Goal: Task Accomplishment & Management: Use online tool/utility

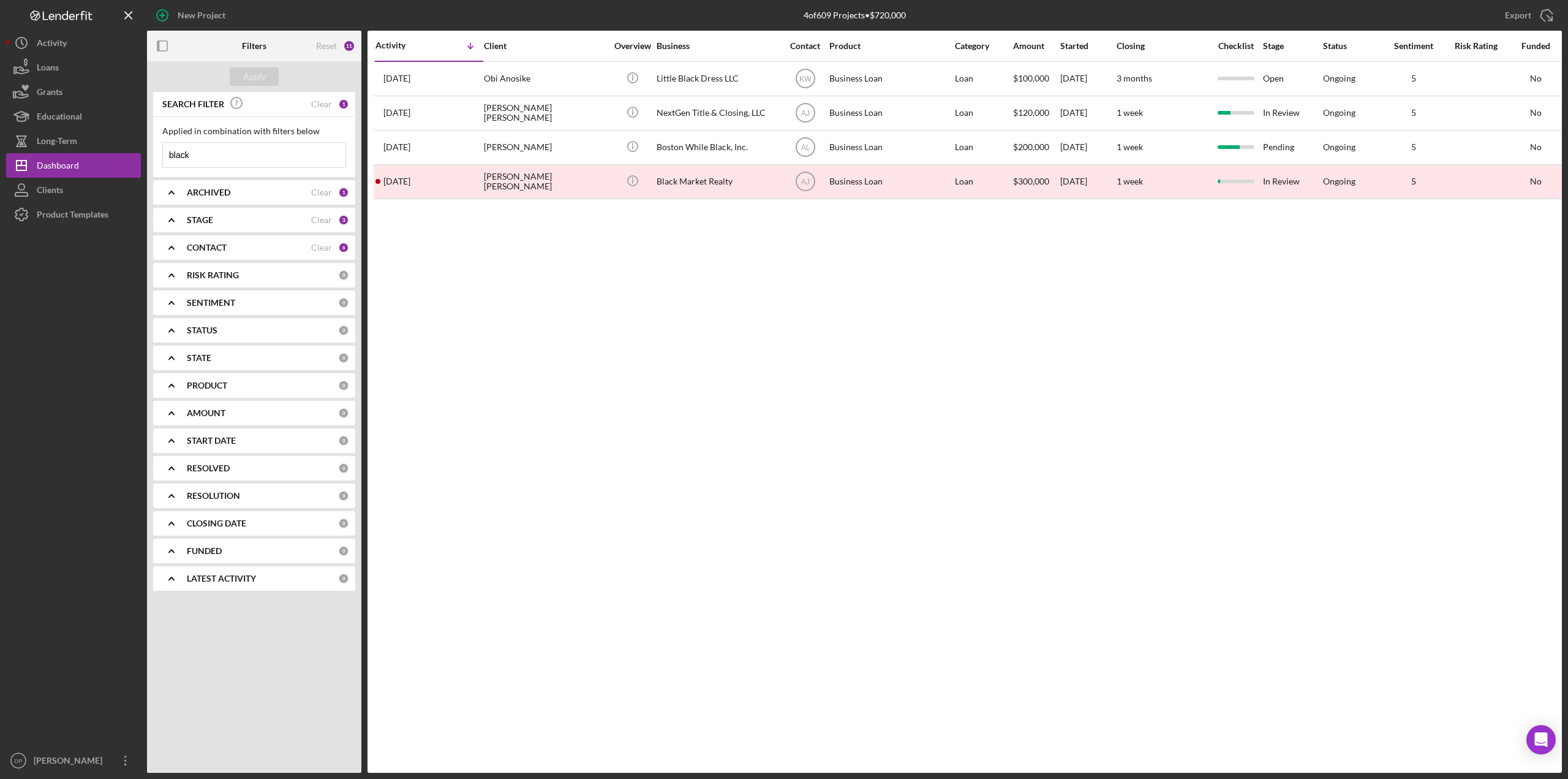
click at [250, 145] on input "black" at bounding box center [254, 155] width 183 height 24
drag, startPoint x: 142, startPoint y: 146, endPoint x: 149, endPoint y: 155, distance: 11.4
click at [136, 145] on div "New Project 4 of 609 Projects • $720,000 black Export Icon/Export Filters Reset…" at bounding box center [783, 386] width 1555 height 772
click at [235, 70] on button "Apply" at bounding box center [254, 76] width 49 height 18
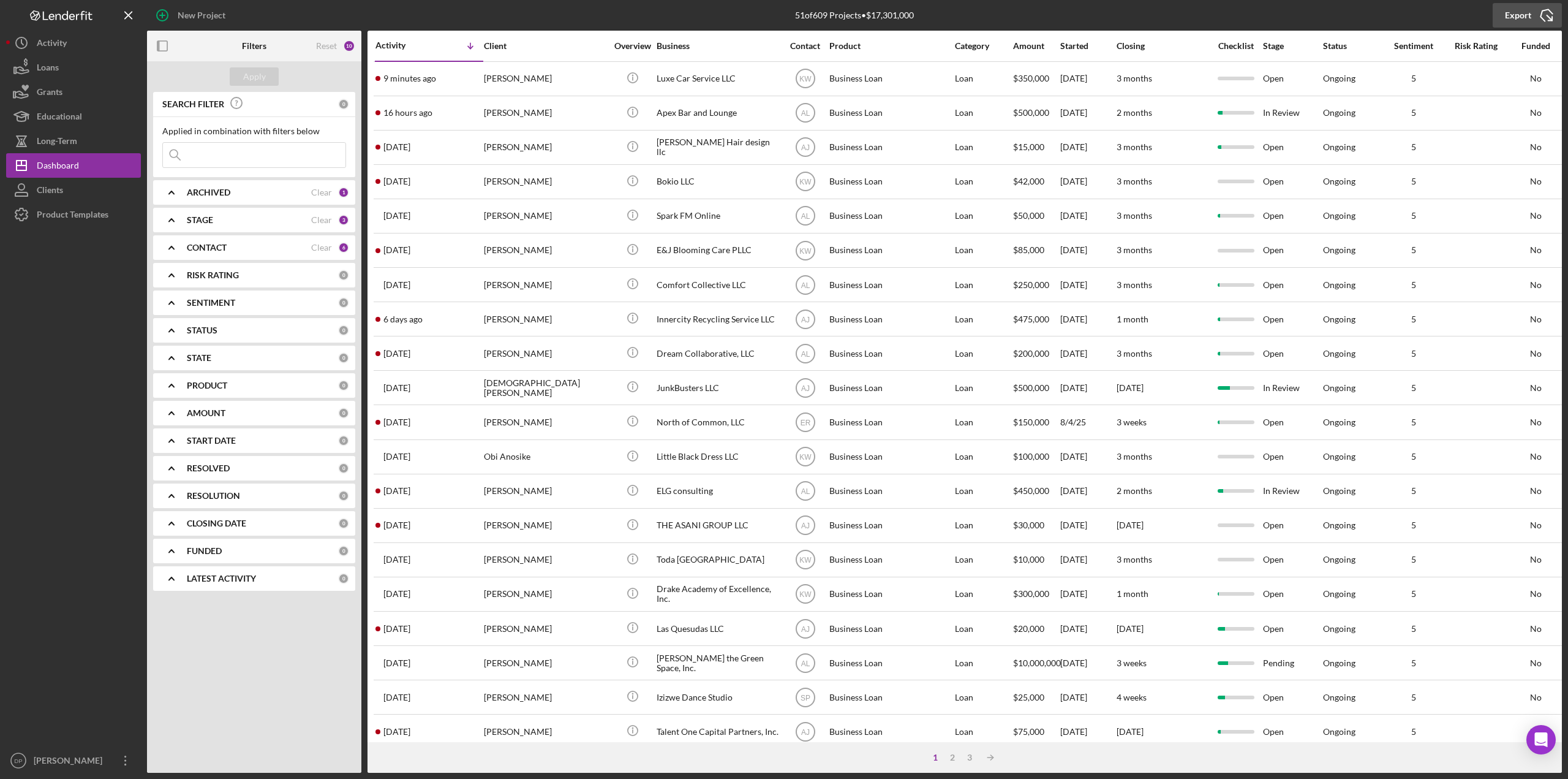
click at [1524, 16] on div "Export" at bounding box center [1518, 15] width 27 height 24
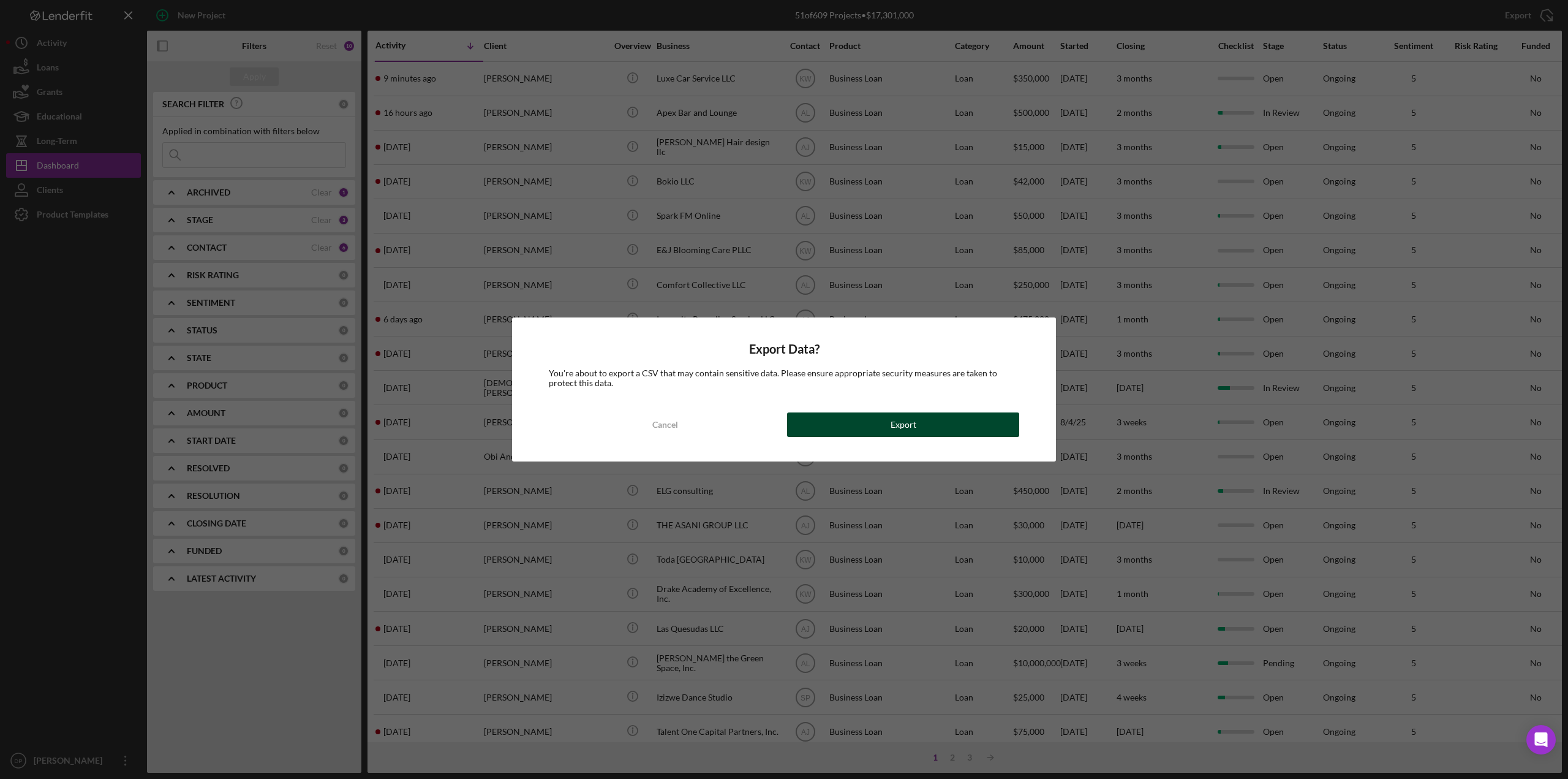
click at [842, 425] on button "Export" at bounding box center [903, 425] width 232 height 24
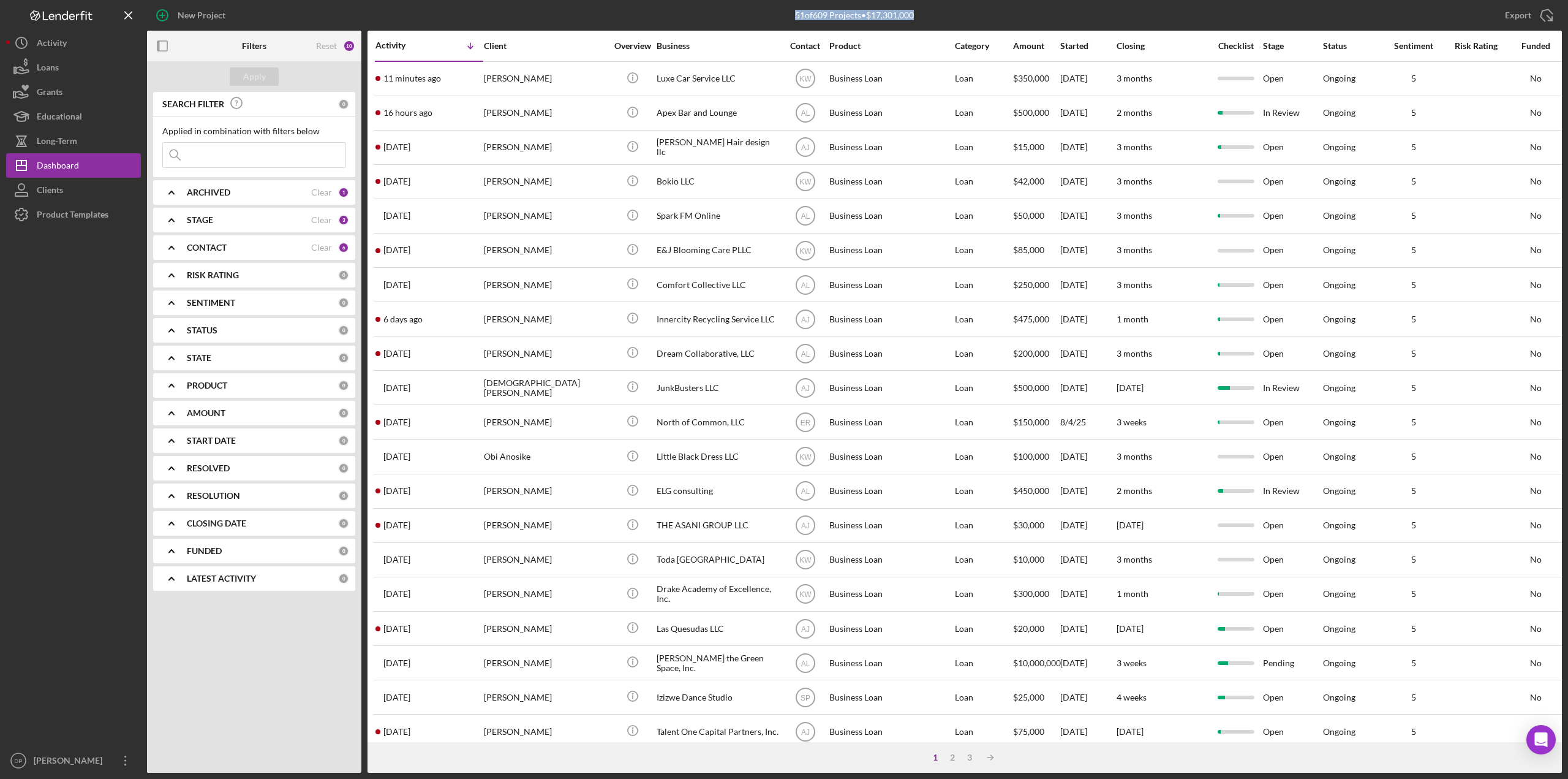
drag, startPoint x: 779, startPoint y: 14, endPoint x: 931, endPoint y: 18, distance: 152.1
click at [931, 18] on div "51 of 609 Projects • $17,301,000 black" at bounding box center [854, 15] width 472 height 30
copy div "51 of 609 Projects • $17,301,000"
click at [738, 12] on div "51 of 609 Projects • $17,301,000 black" at bounding box center [854, 15] width 472 height 30
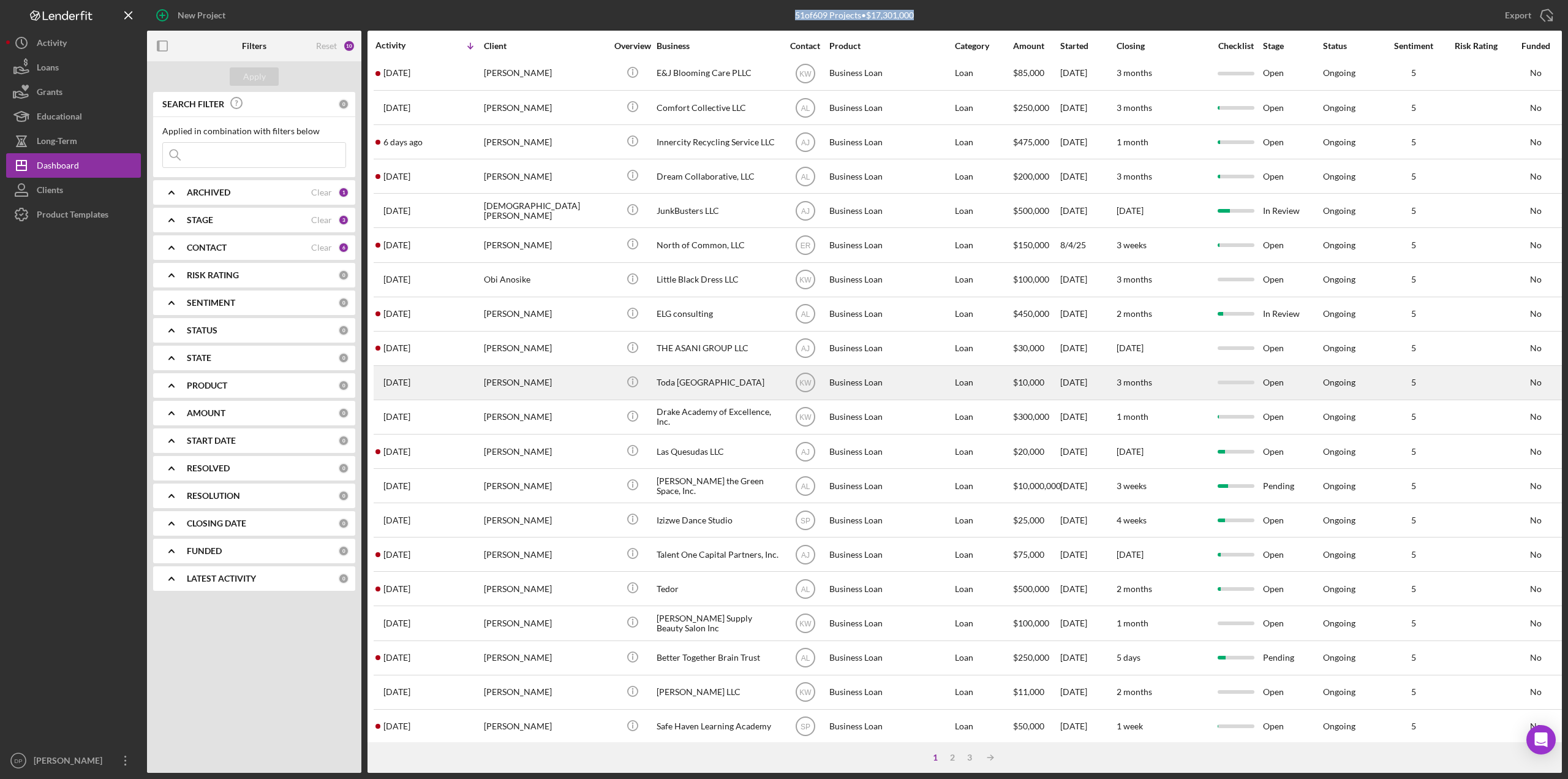
scroll to position [184, 0]
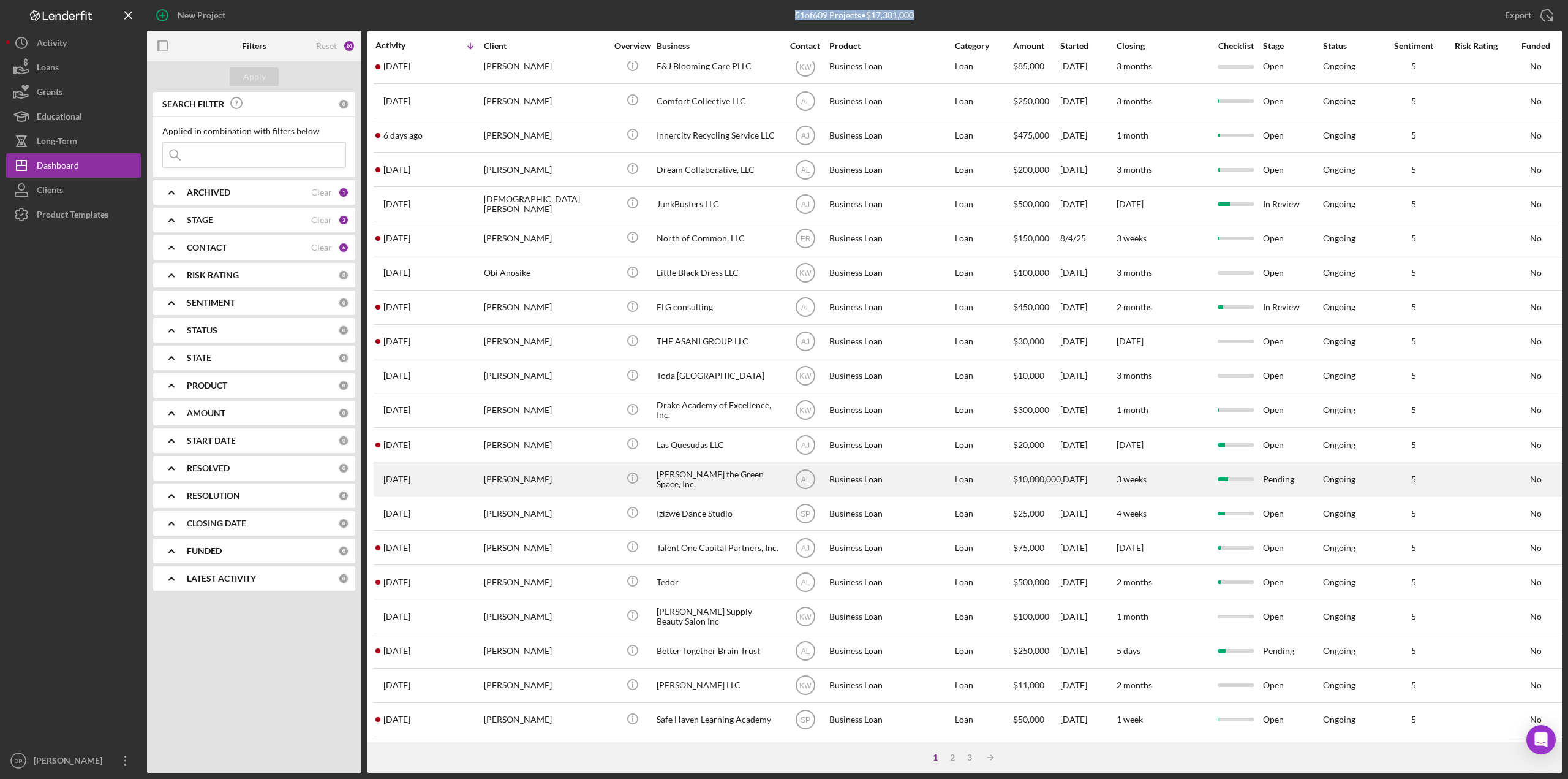
click at [1022, 473] on div "$10,000,000" at bounding box center [1035, 479] width 46 height 33
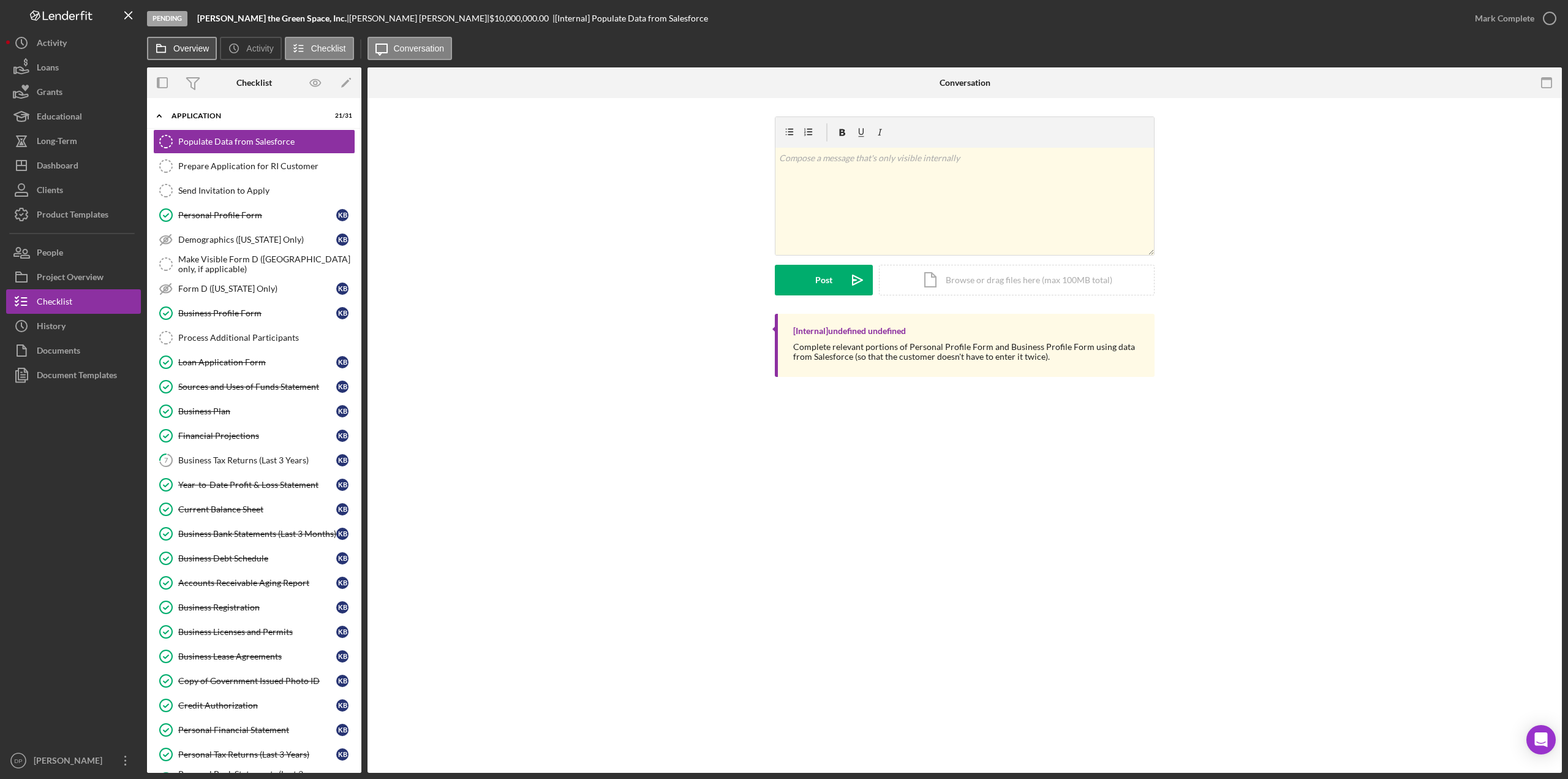
click at [191, 48] on label "Overview" at bounding box center [190, 48] width 36 height 10
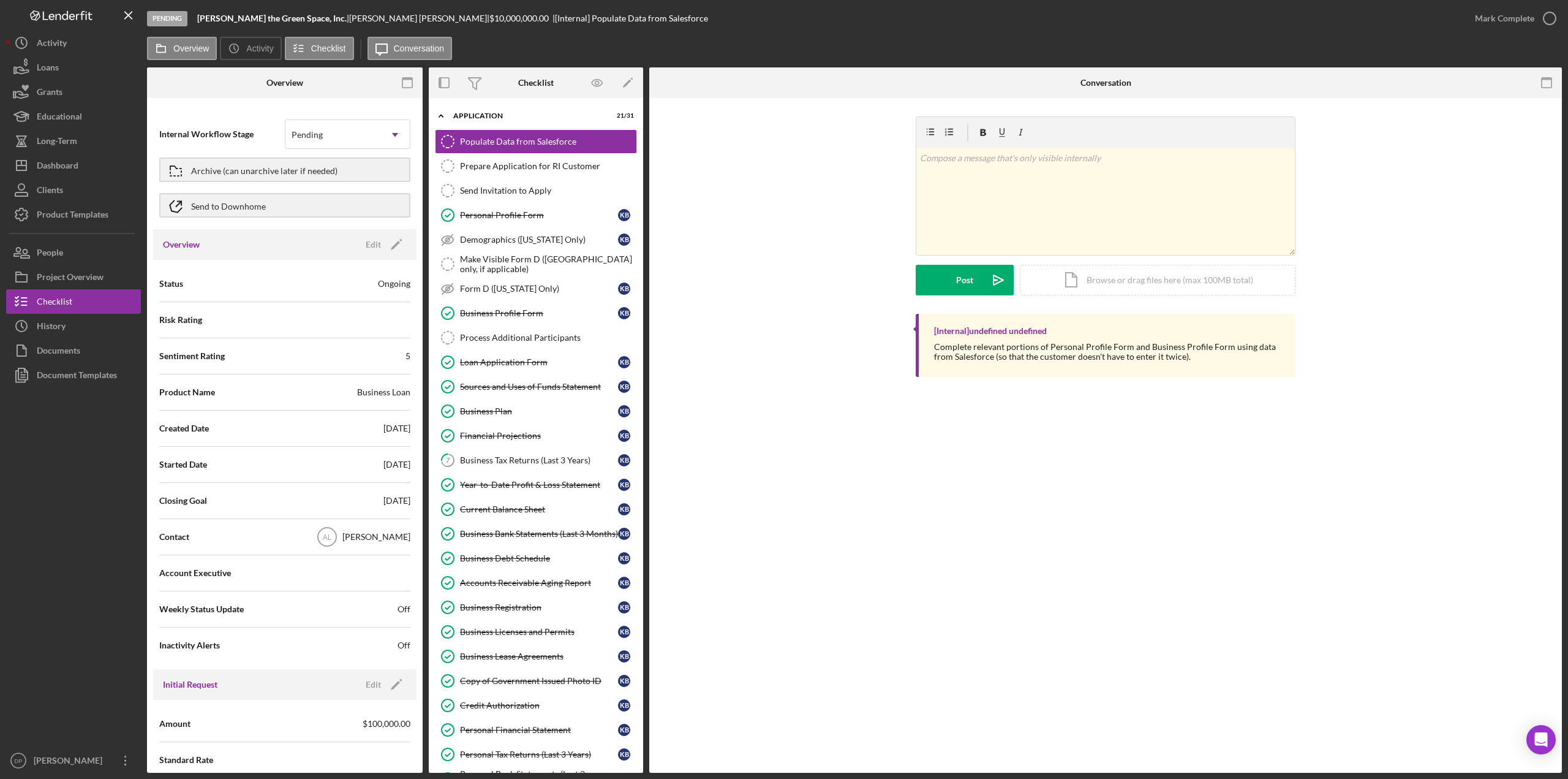
scroll to position [245, 0]
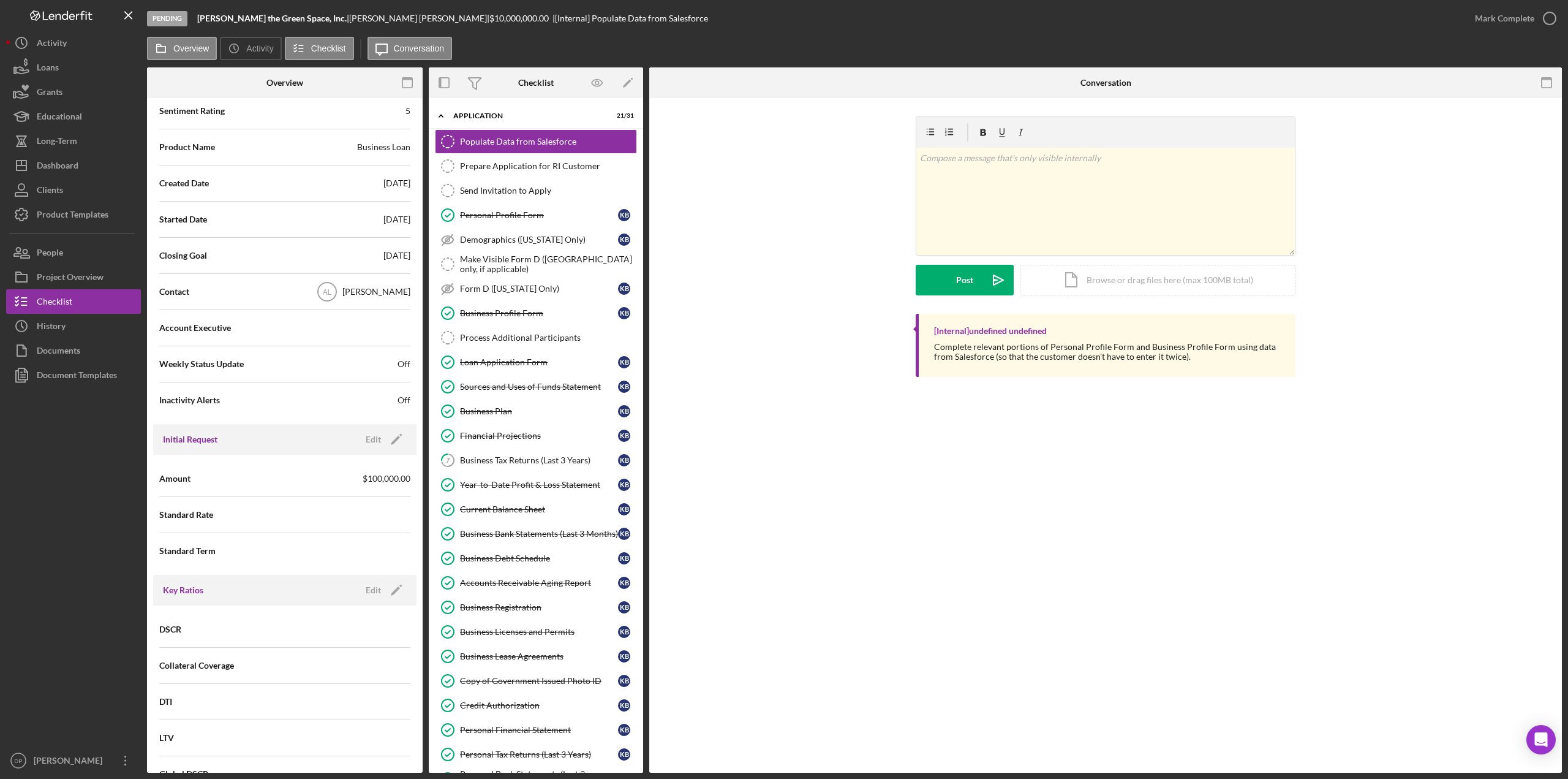
drag, startPoint x: 75, startPoint y: 478, endPoint x: 59, endPoint y: 476, distance: 16.1
click at [75, 478] on div at bounding box center [73, 567] width 135 height 361
click at [58, 161] on div "Dashboard" at bounding box center [57, 167] width 42 height 27
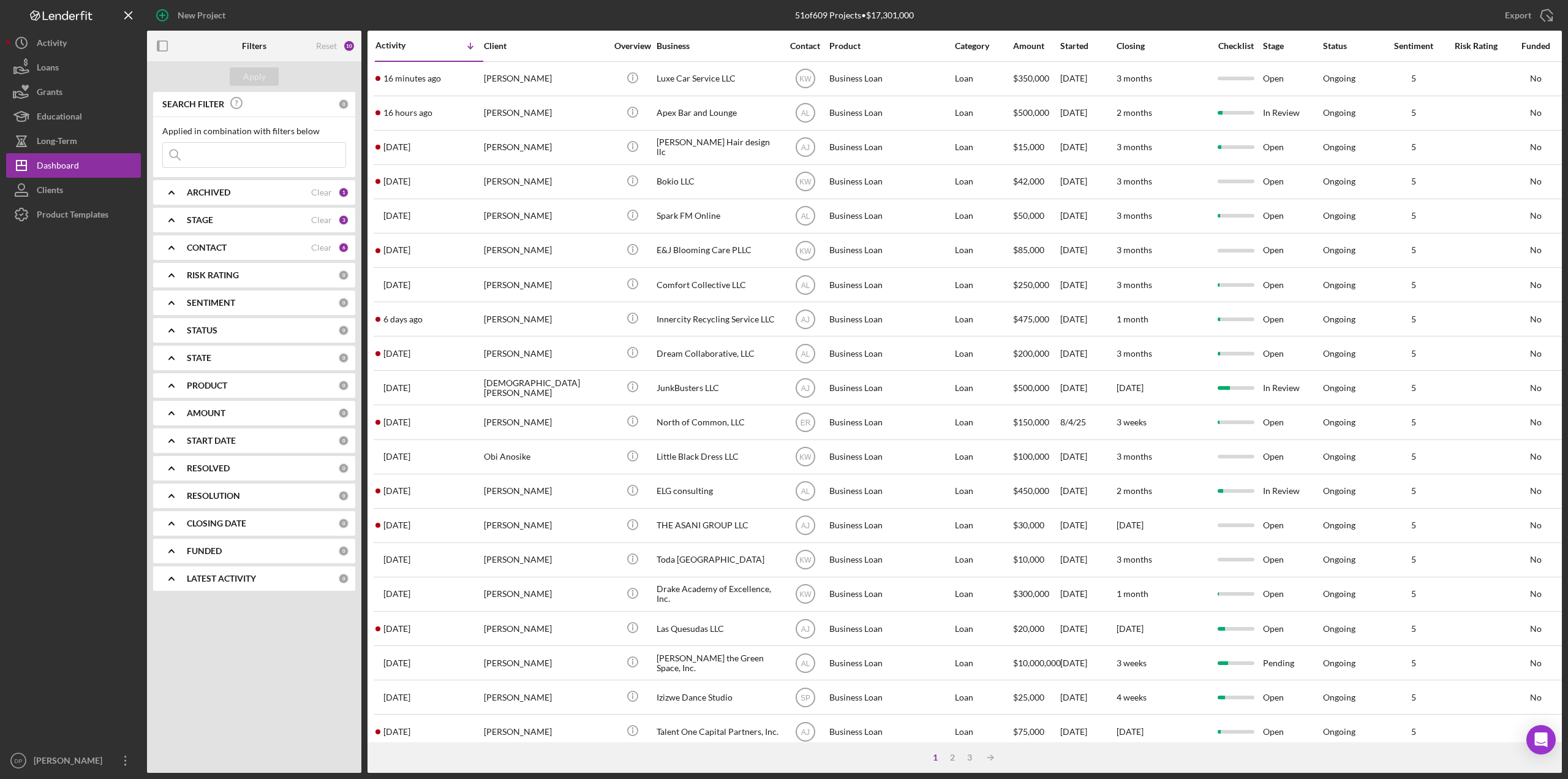
click at [172, 248] on icon "Icon/Expander" at bounding box center [171, 248] width 30 height 30
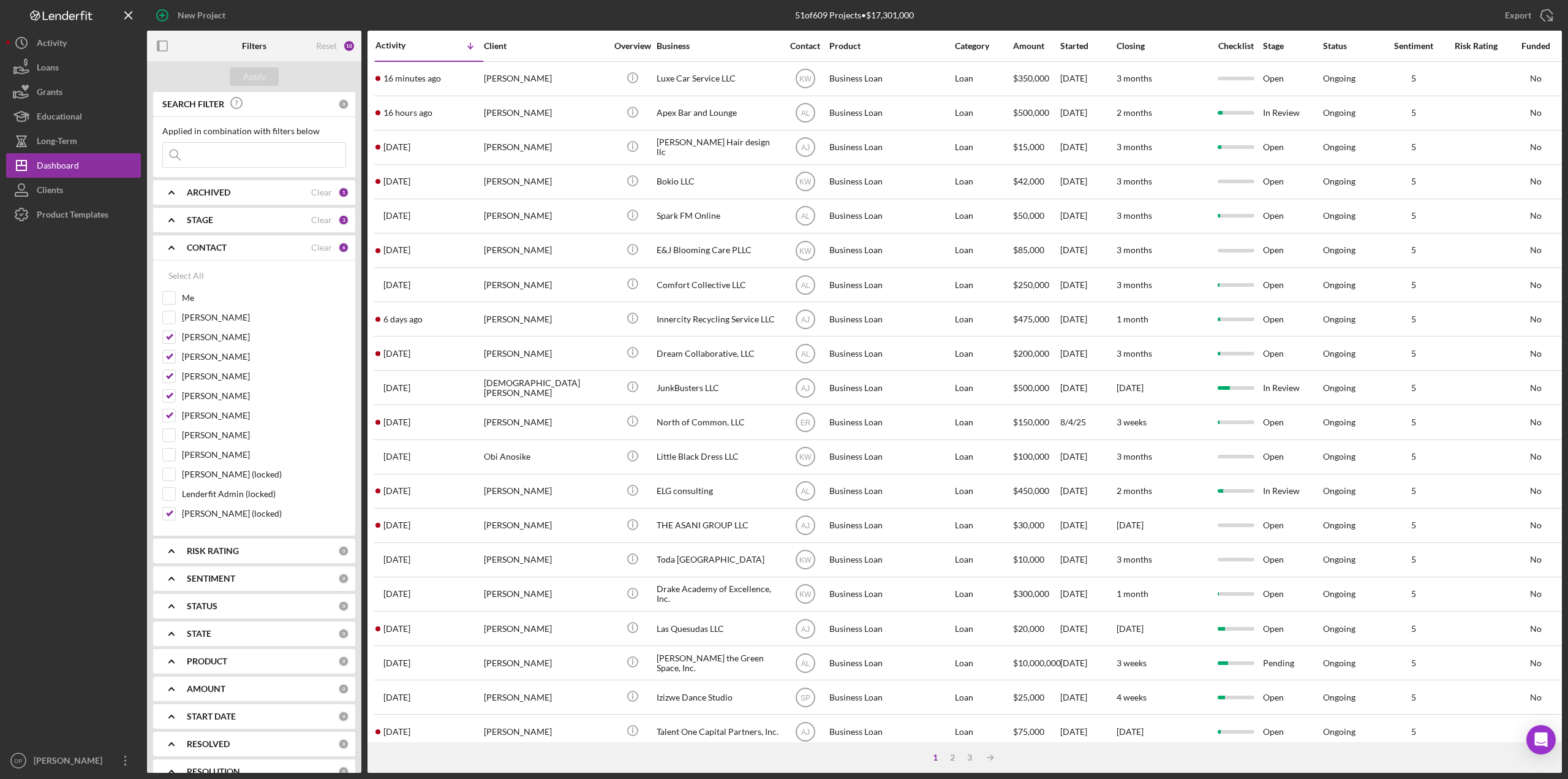
click at [176, 245] on icon "Icon/Expander" at bounding box center [171, 248] width 30 height 30
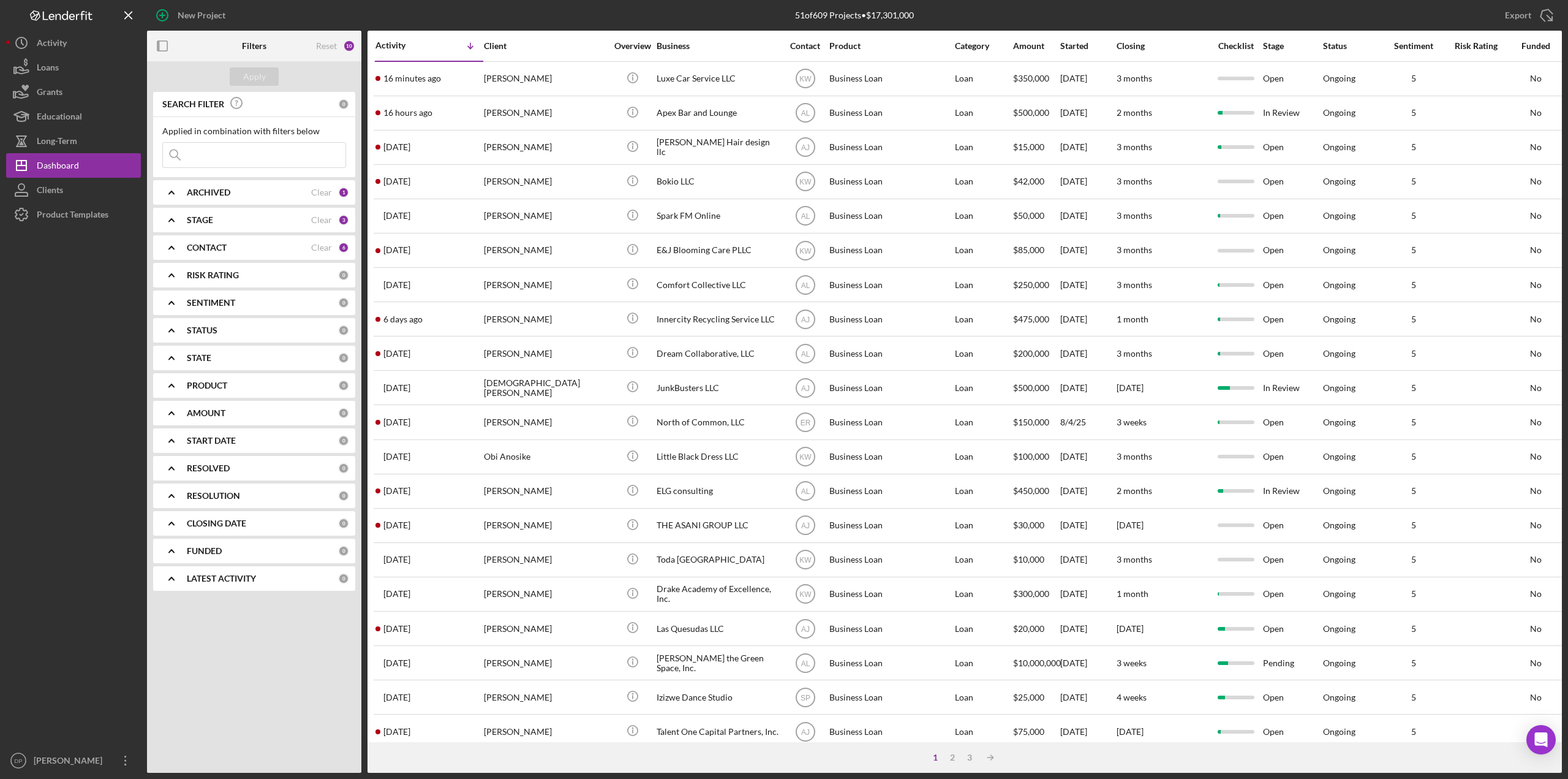
click at [171, 217] on icon "Icon/Expander" at bounding box center [171, 220] width 30 height 30
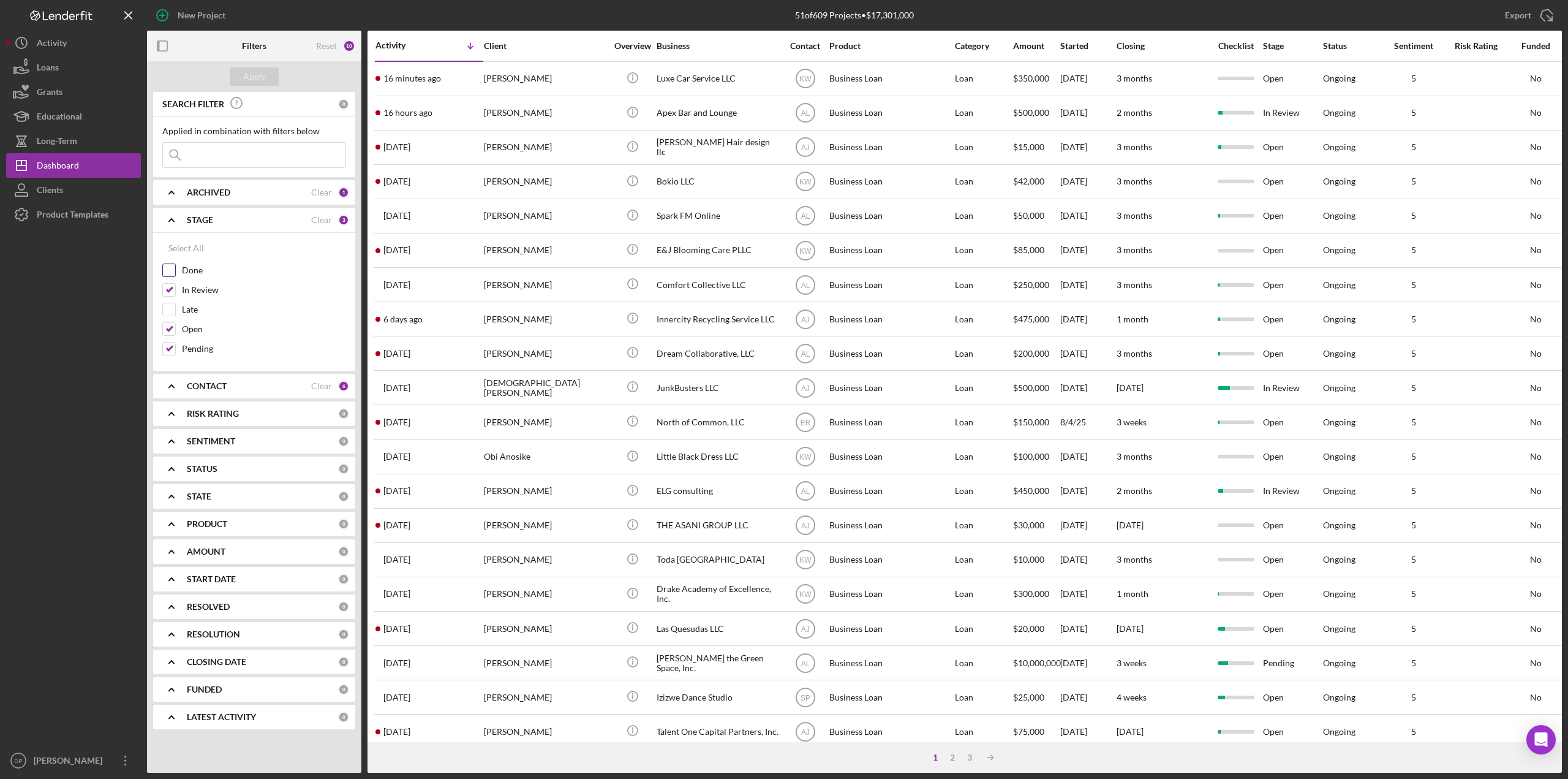
click at [171, 267] on input "Done" at bounding box center [169, 270] width 12 height 12
click at [268, 84] on button "Apply" at bounding box center [254, 76] width 49 height 18
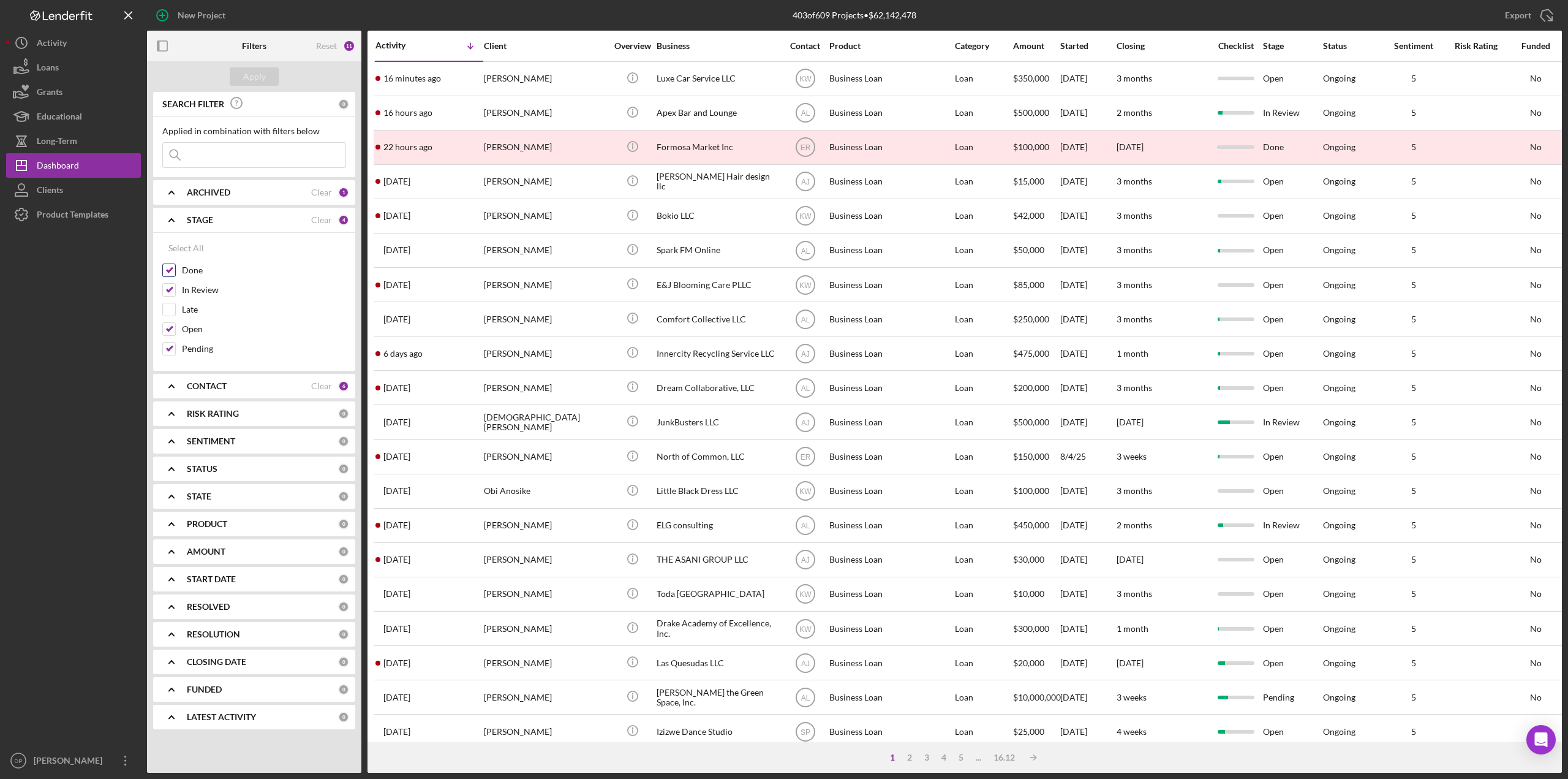
click at [170, 271] on input "Done" at bounding box center [169, 270] width 12 height 12
click at [270, 72] on button "Apply" at bounding box center [254, 76] width 49 height 18
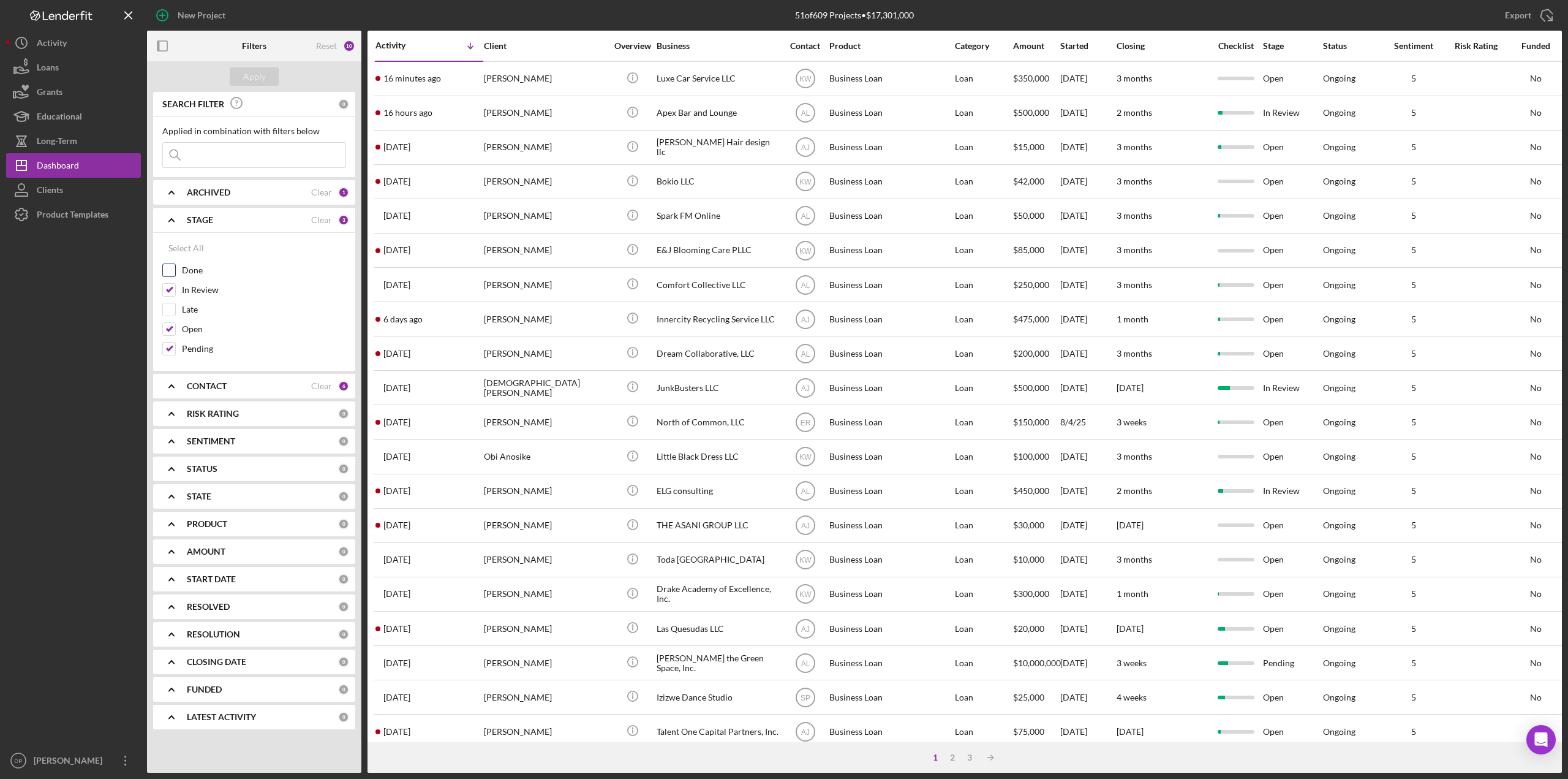
click at [171, 269] on input "Done" at bounding box center [169, 270] width 12 height 12
checkbox input "true"
drag, startPoint x: 204, startPoint y: 158, endPoint x: 212, endPoint y: 152, distance: 10.0
click at [204, 158] on input at bounding box center [254, 155] width 183 height 24
type input "[PERSON_NAME]"
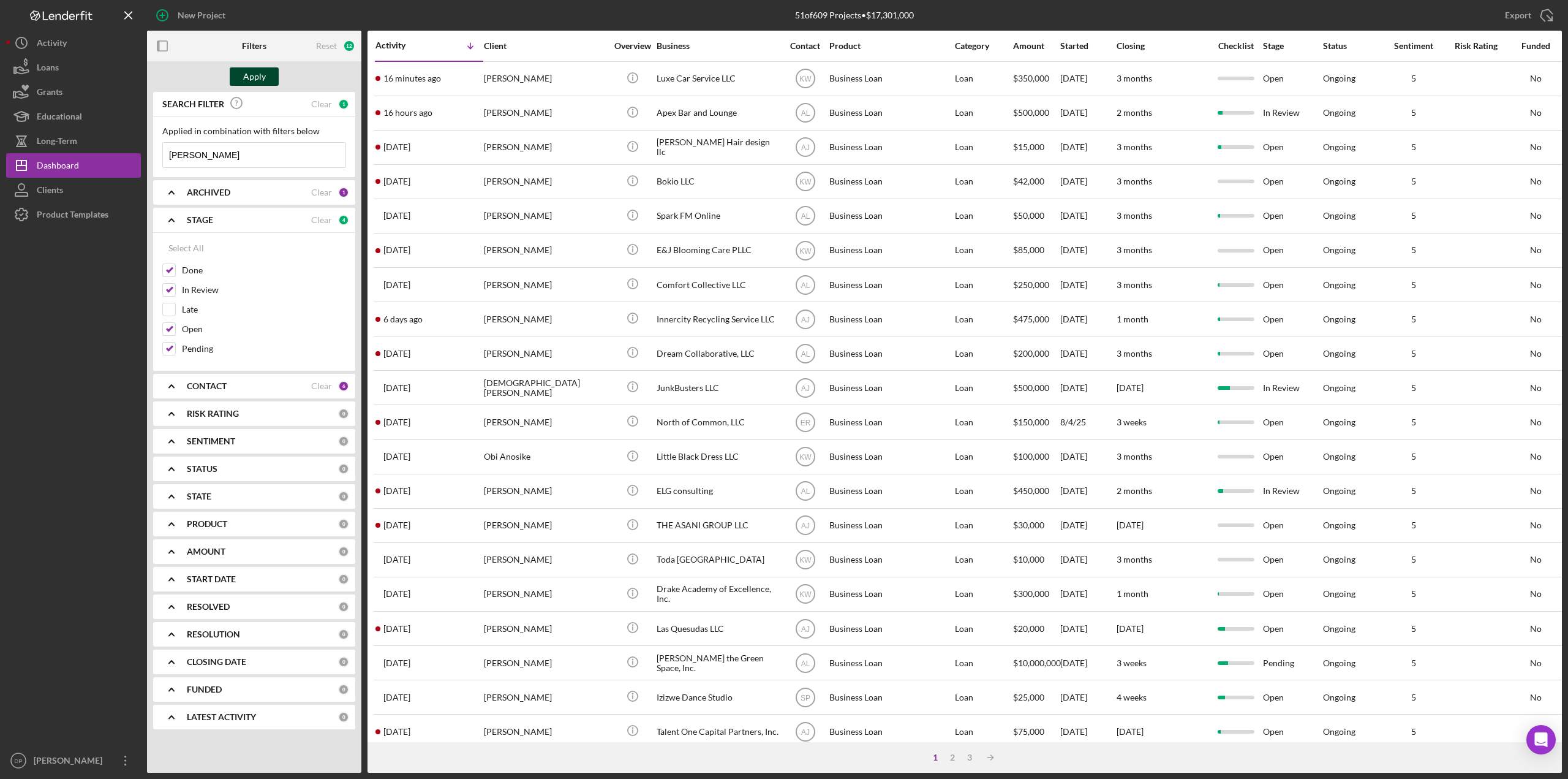
click at [254, 76] on div "Apply" at bounding box center [254, 76] width 23 height 18
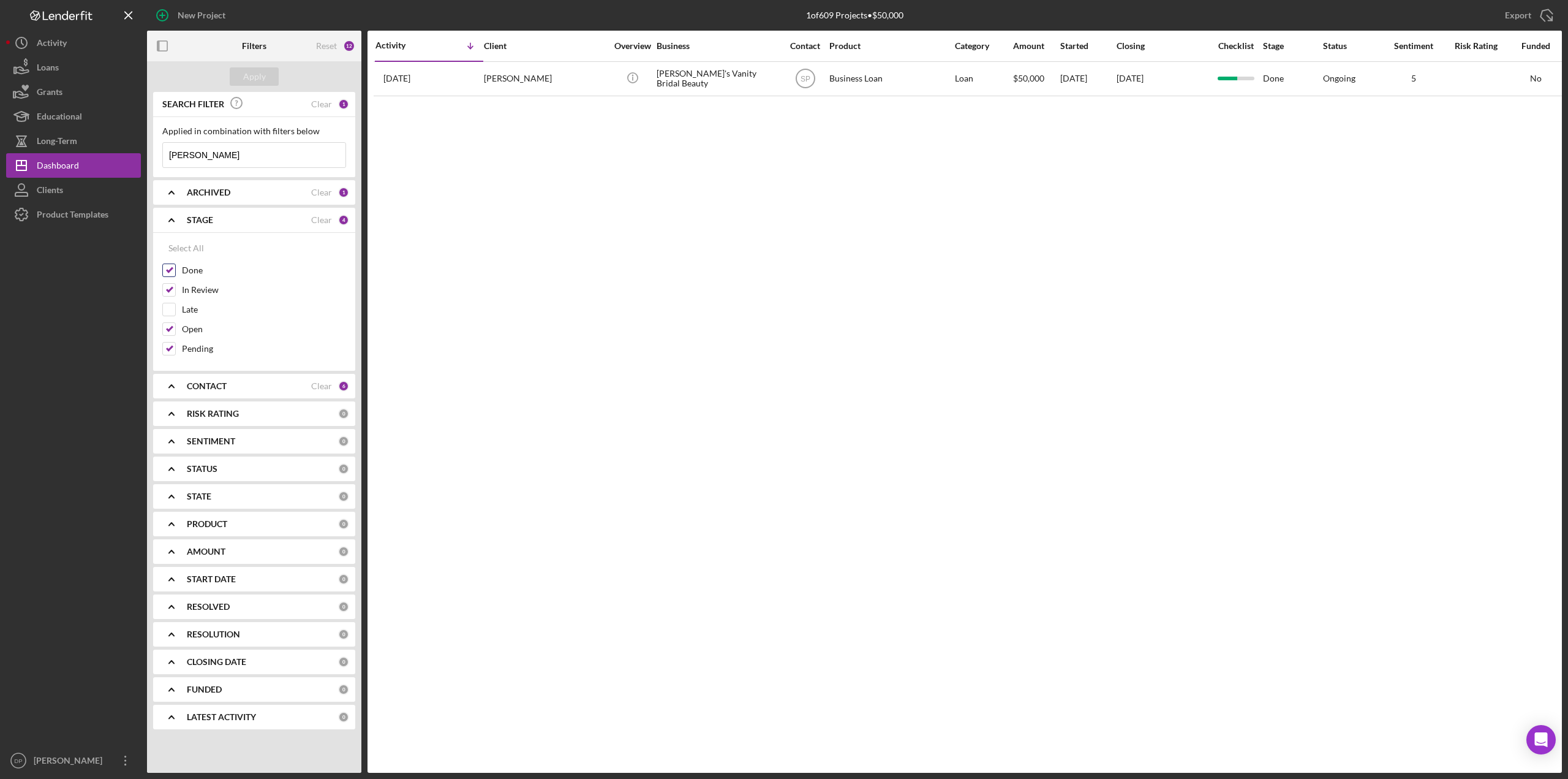
click at [168, 268] on input "Done" at bounding box center [169, 270] width 12 height 12
checkbox input "false"
click at [251, 66] on div "Apply" at bounding box center [254, 76] width 214 height 30
click at [248, 79] on div "Apply" at bounding box center [254, 76] width 23 height 18
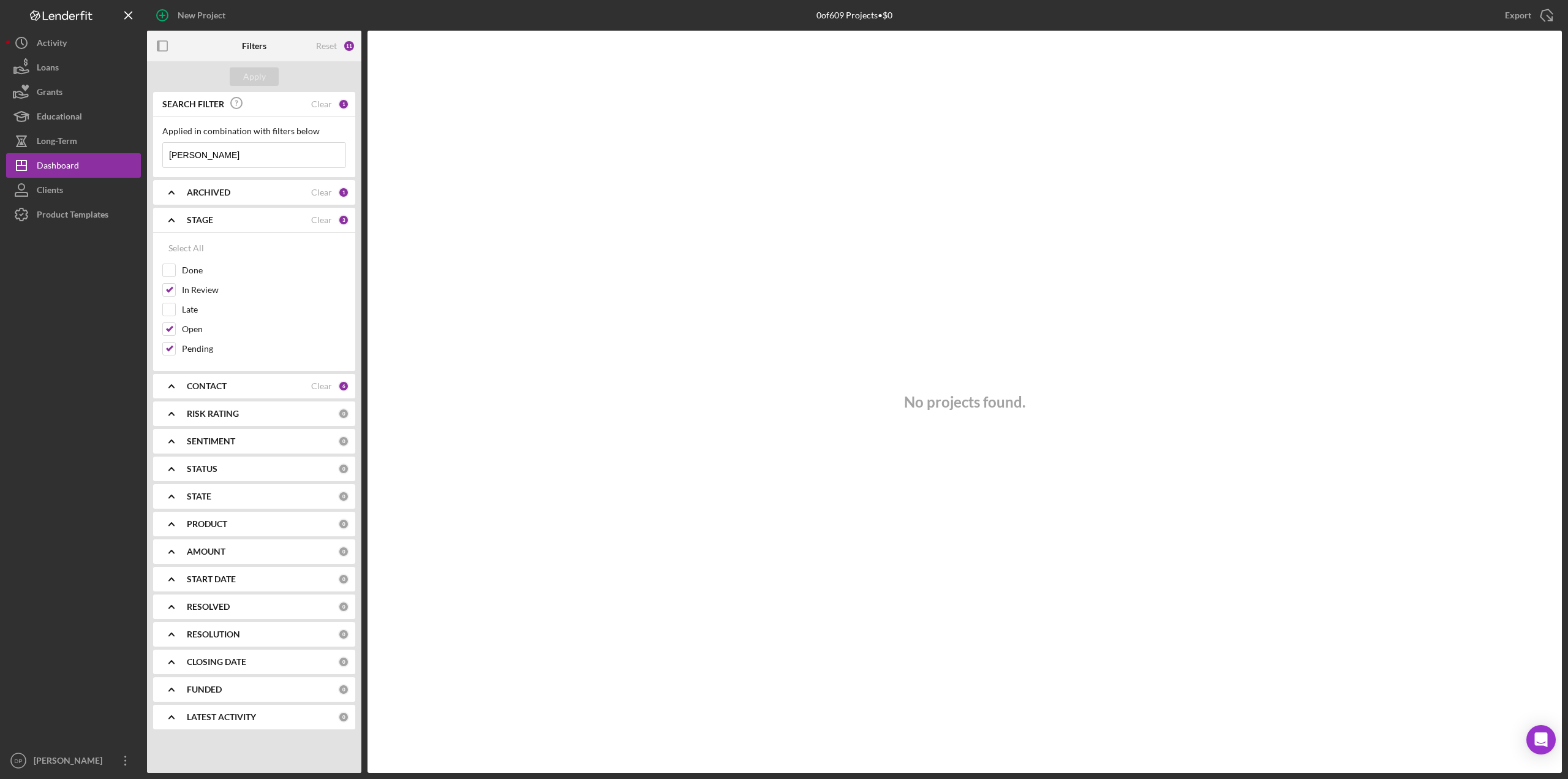
drag, startPoint x: 210, startPoint y: 161, endPoint x: 142, endPoint y: 149, distance: 69.1
click at [142, 149] on div "New Project 0 of 609 Projects • $0 Export Icon/Export Filters Reset 11 Apply SE…" at bounding box center [783, 386] width 1555 height 772
click at [258, 69] on div "Apply" at bounding box center [254, 76] width 23 height 18
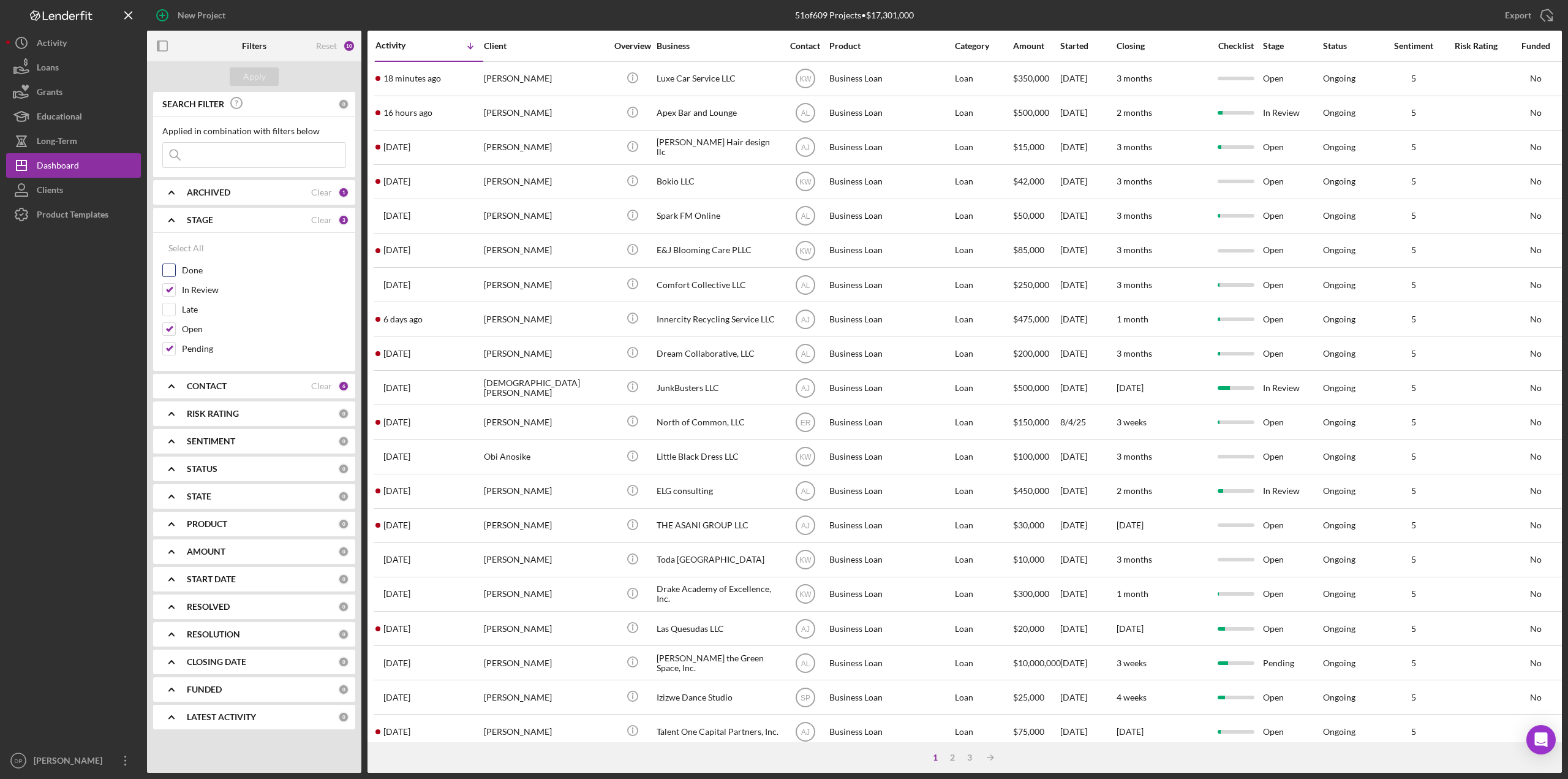
click at [189, 273] on label "Done" at bounding box center [264, 270] width 164 height 12
click at [175, 273] on input "Done" at bounding box center [169, 270] width 12 height 12
checkbox input "true"
click at [218, 155] on input at bounding box center [254, 155] width 183 height 24
type input "q"
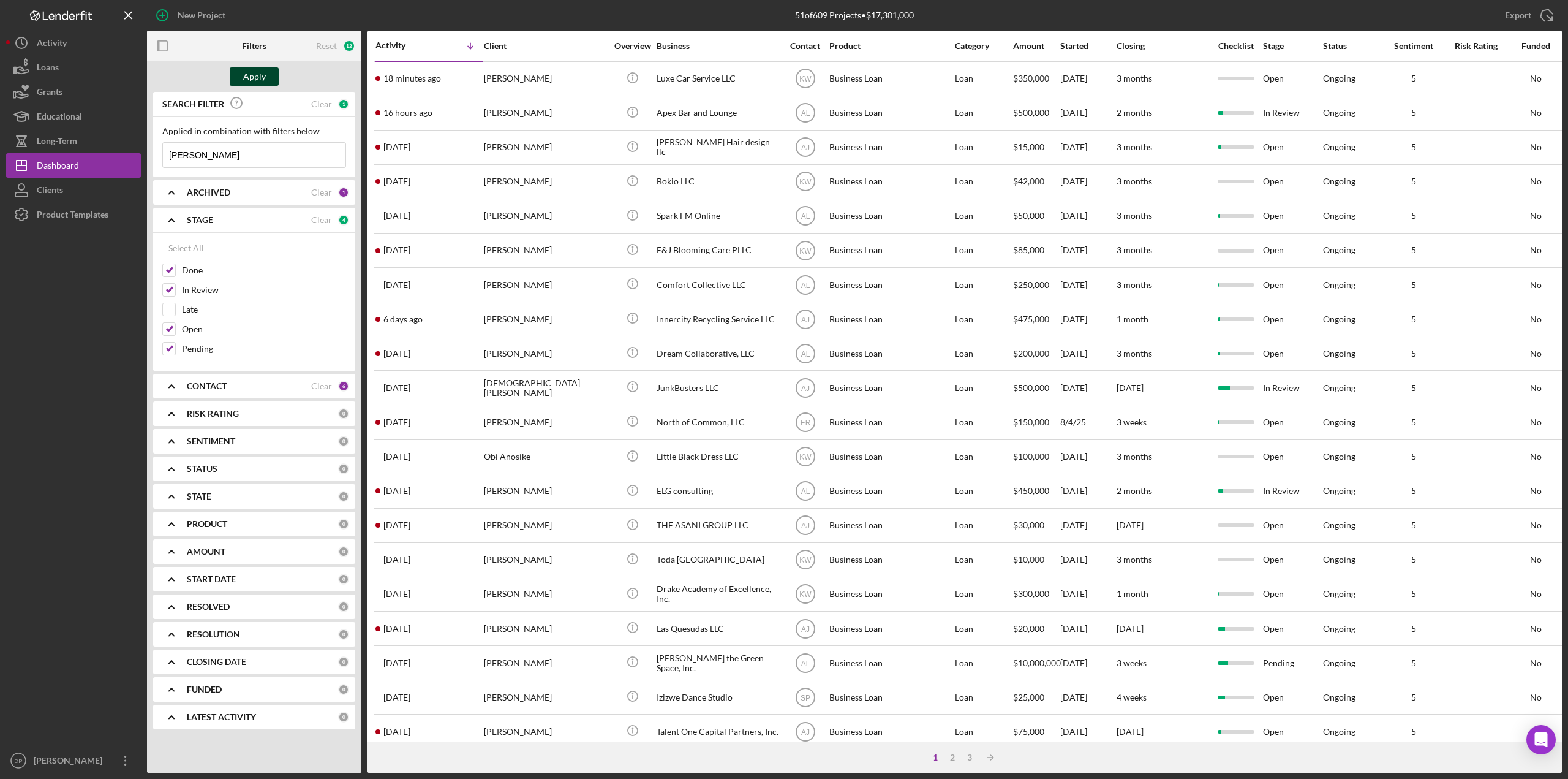
type input "[PERSON_NAME]"
click at [259, 81] on div "Apply" at bounding box center [254, 76] width 23 height 18
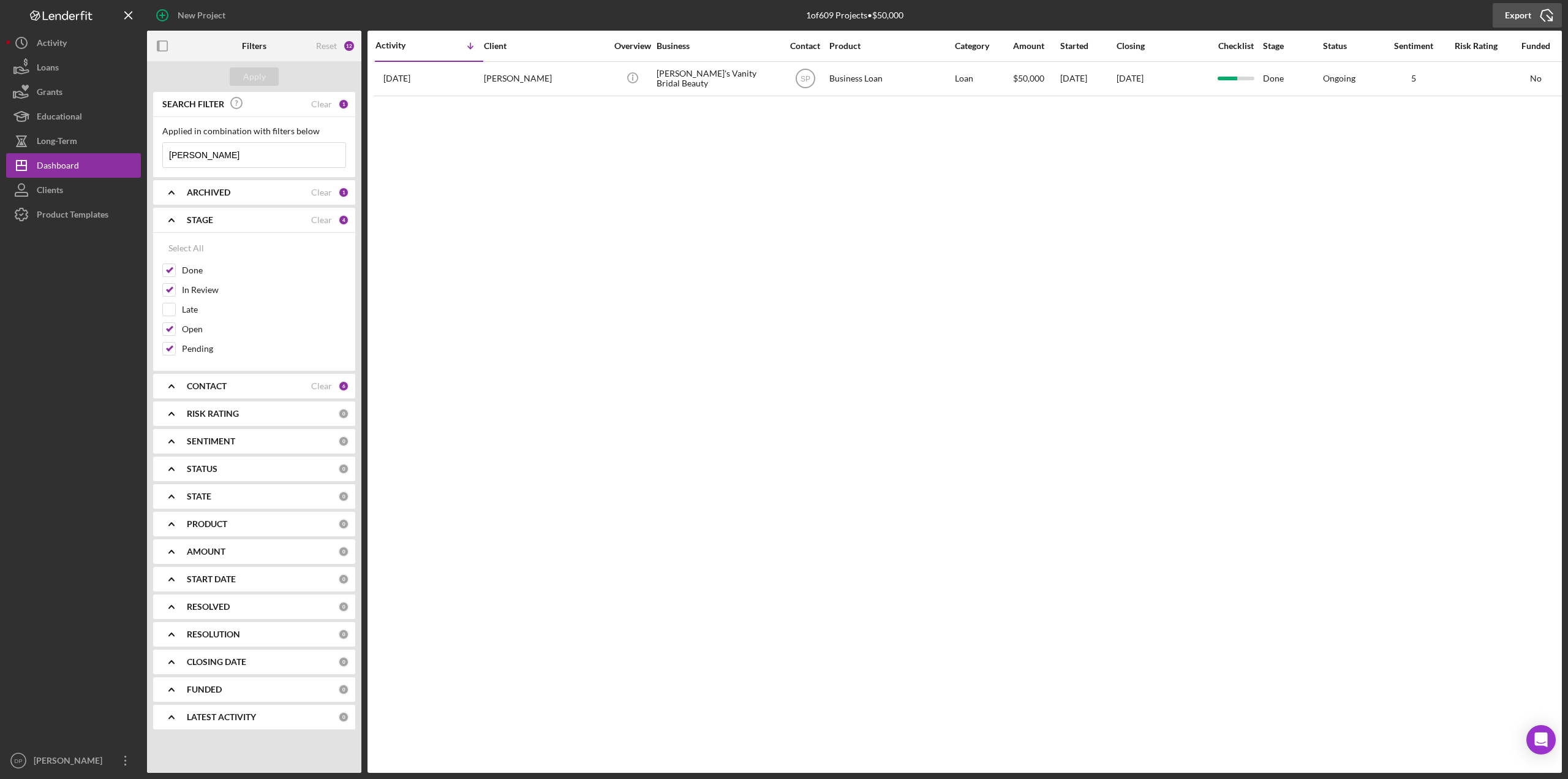
click at [1518, 11] on div "Export" at bounding box center [1518, 15] width 27 height 24
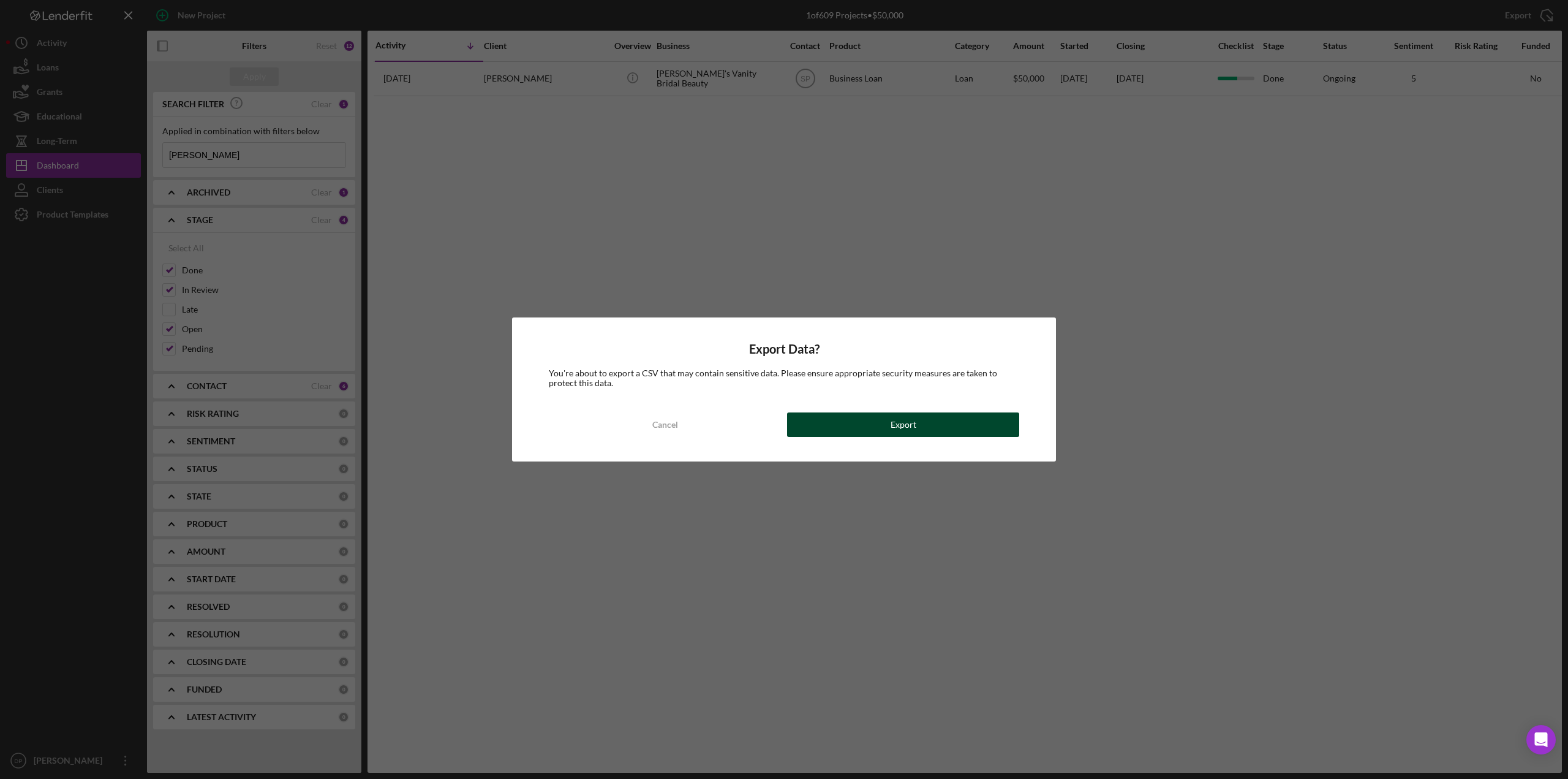
click at [865, 421] on button "Export" at bounding box center [903, 425] width 232 height 24
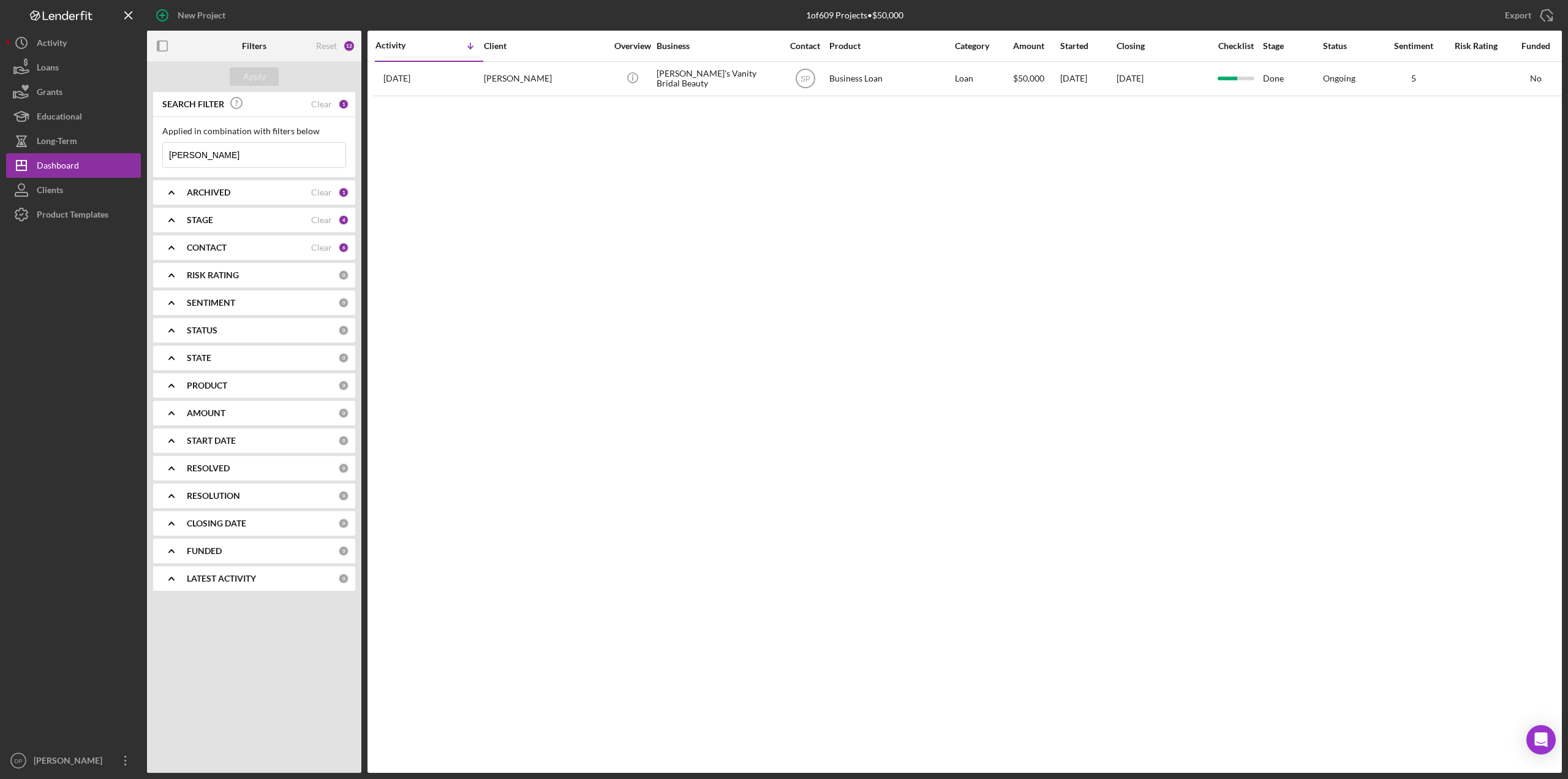
drag, startPoint x: 175, startPoint y: 154, endPoint x: 145, endPoint y: 152, distance: 30.1
click at [144, 152] on div "New Project 1 of 609 Projects • $50,000 [PERSON_NAME] Export Icon/Export Filter…" at bounding box center [783, 386] width 1555 height 772
type input "erj"
click at [262, 79] on div "Apply" at bounding box center [254, 76] width 23 height 18
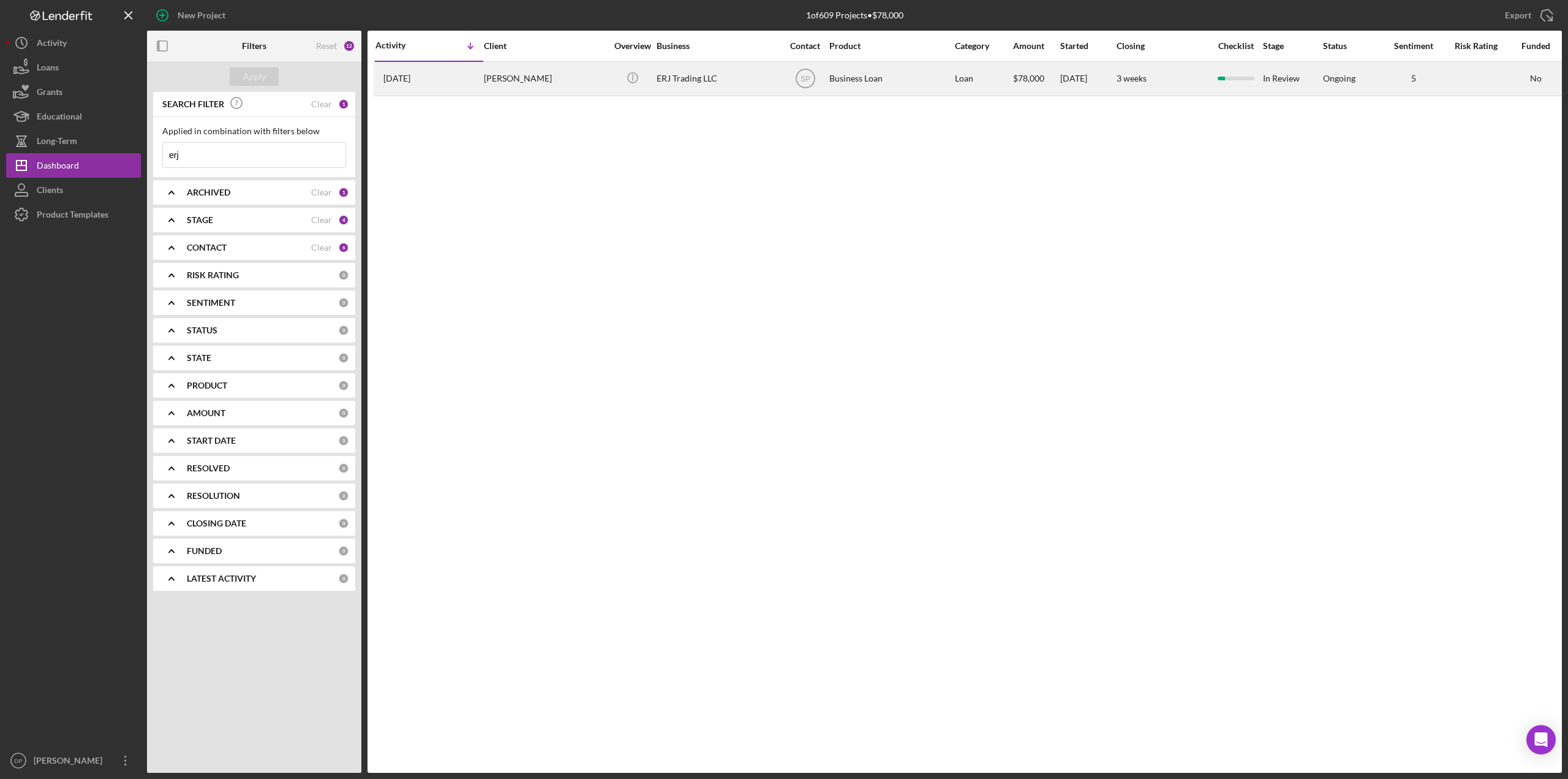
click at [514, 77] on div "[PERSON_NAME]" at bounding box center [545, 79] width 123 height 33
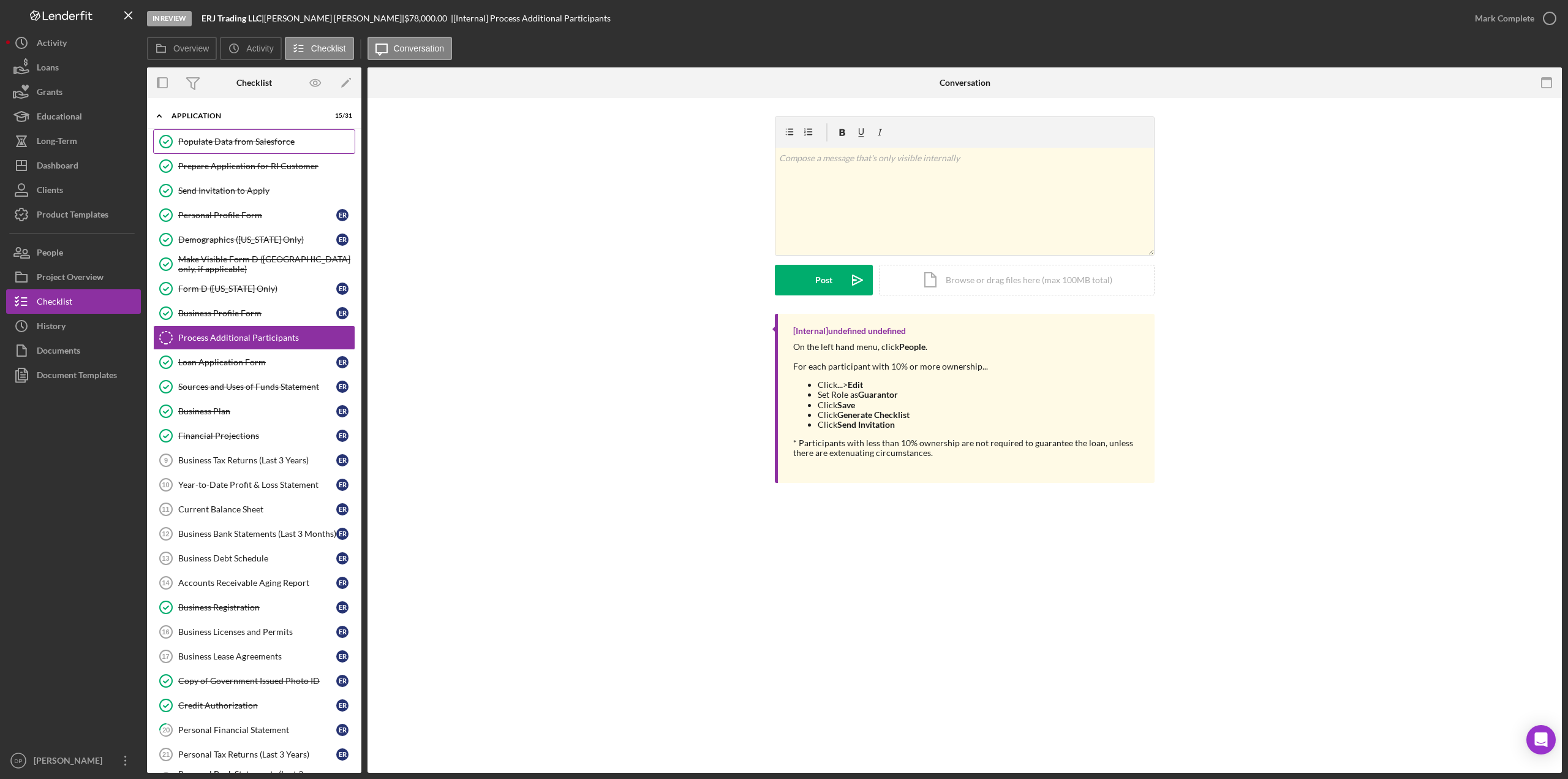
click at [250, 143] on div "Populate Data from Salesforce" at bounding box center [266, 141] width 176 height 10
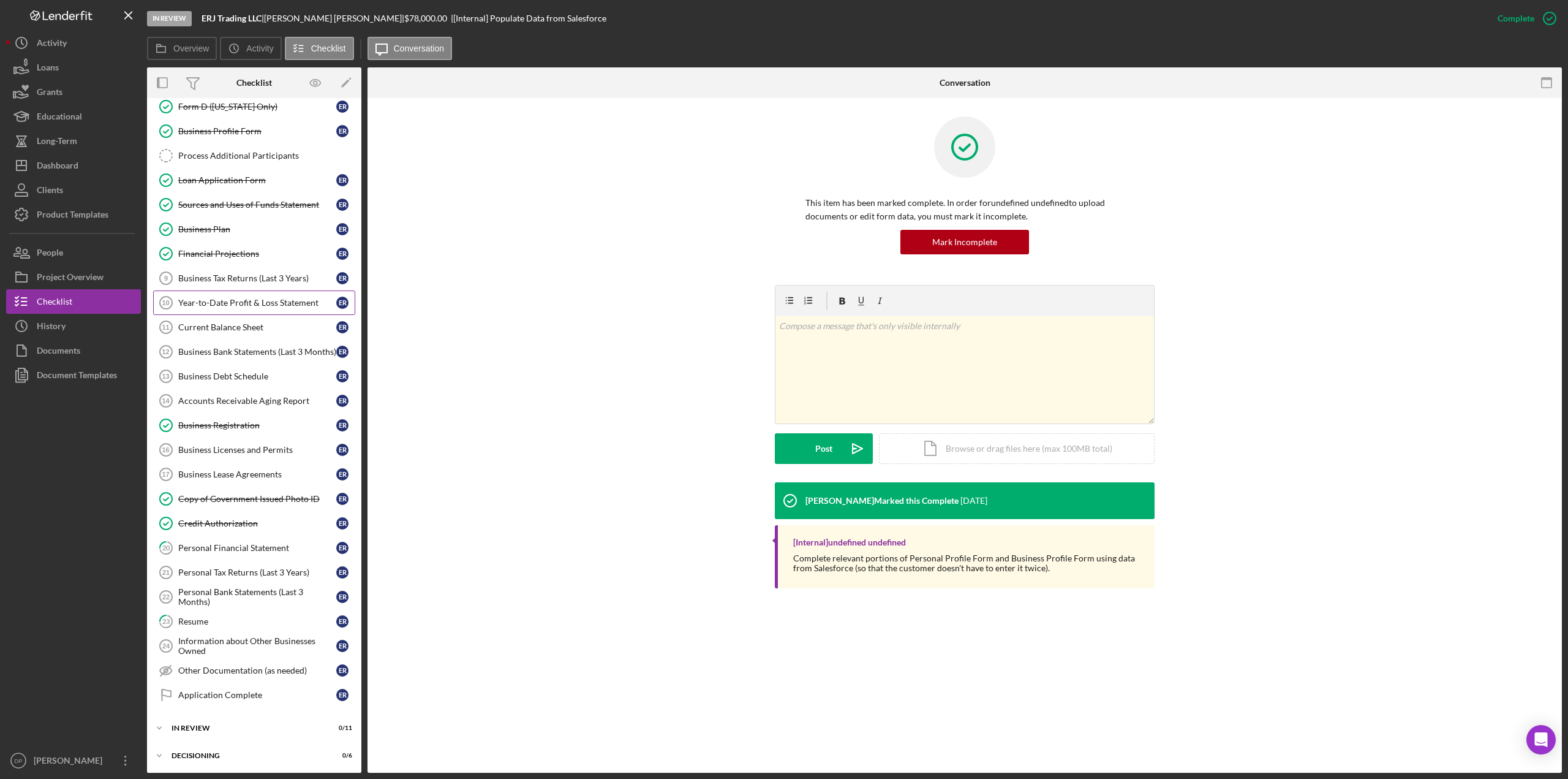
scroll to position [184, 0]
click at [227, 418] on div "Business Registration" at bounding box center [257, 423] width 158 height 10
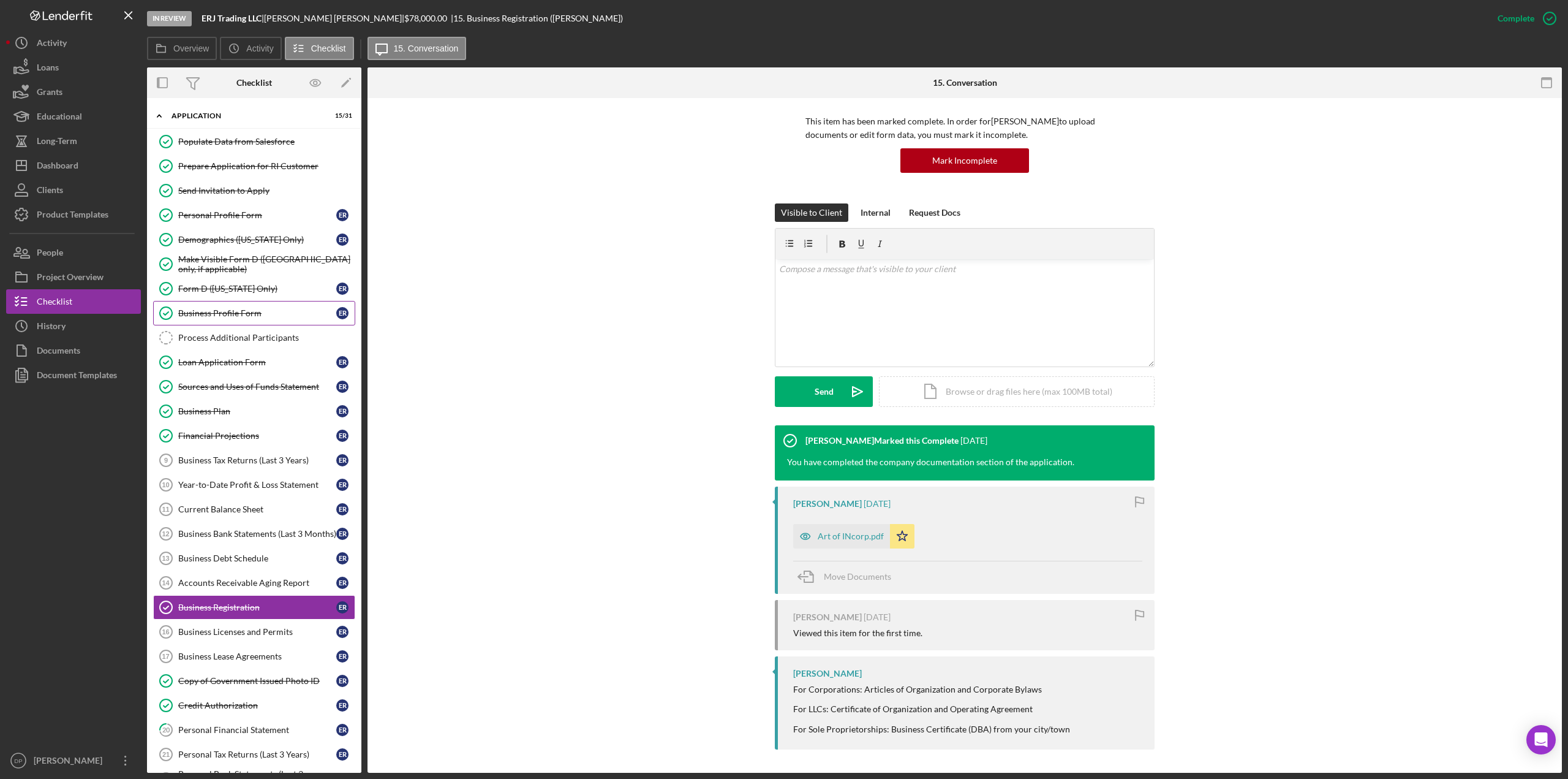
click at [235, 311] on div "Business Profile Form" at bounding box center [257, 313] width 158 height 10
